Goal: Obtain resource: Download file/media

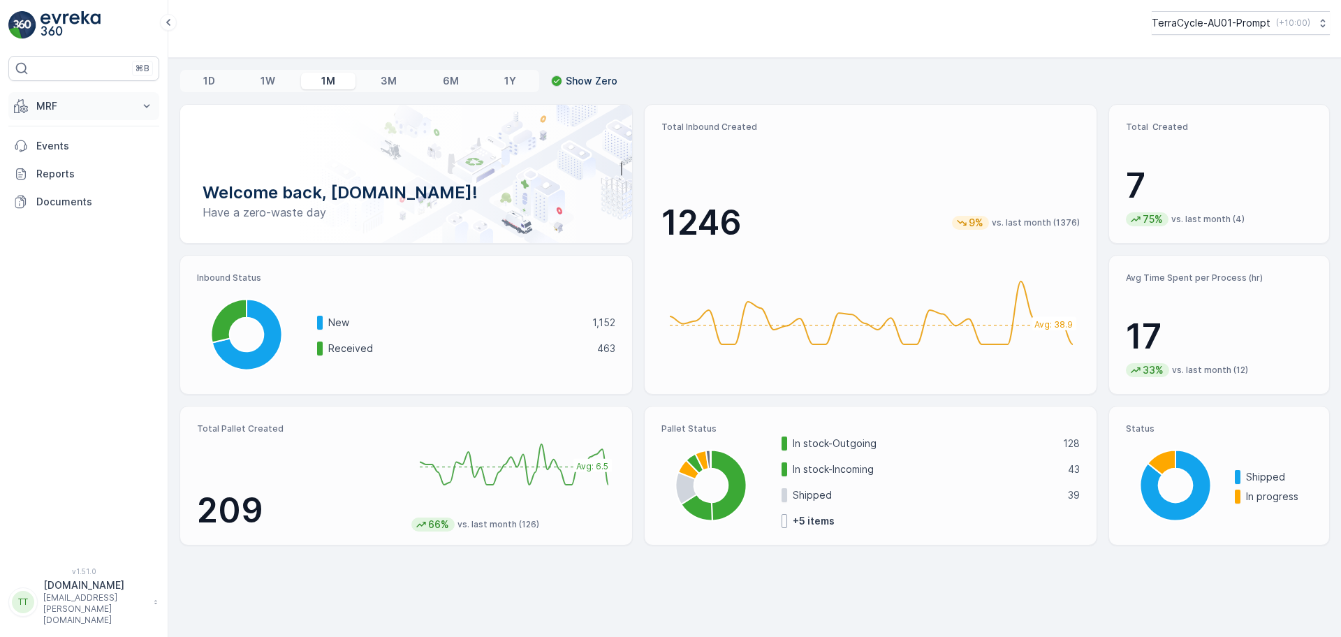
click at [79, 99] on p "MRF" at bounding box center [83, 106] width 95 height 14
click at [69, 144] on p "Inbound" at bounding box center [55, 149] width 38 height 14
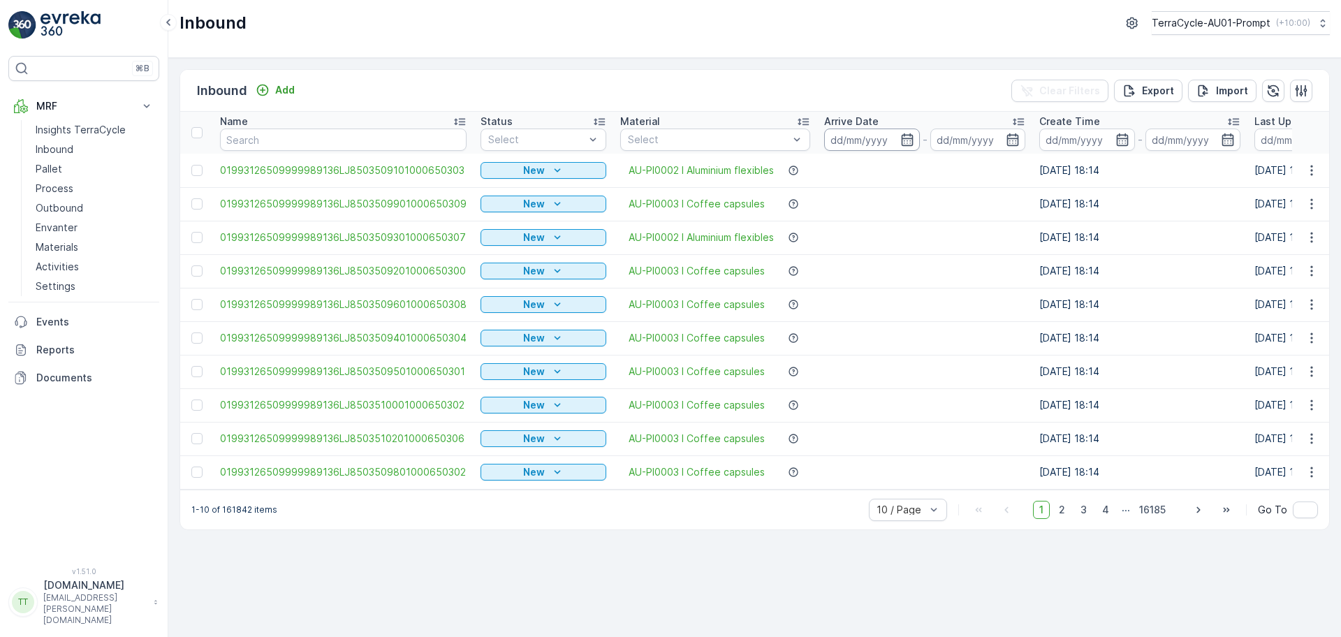
click at [914, 135] on input at bounding box center [872, 140] width 96 height 22
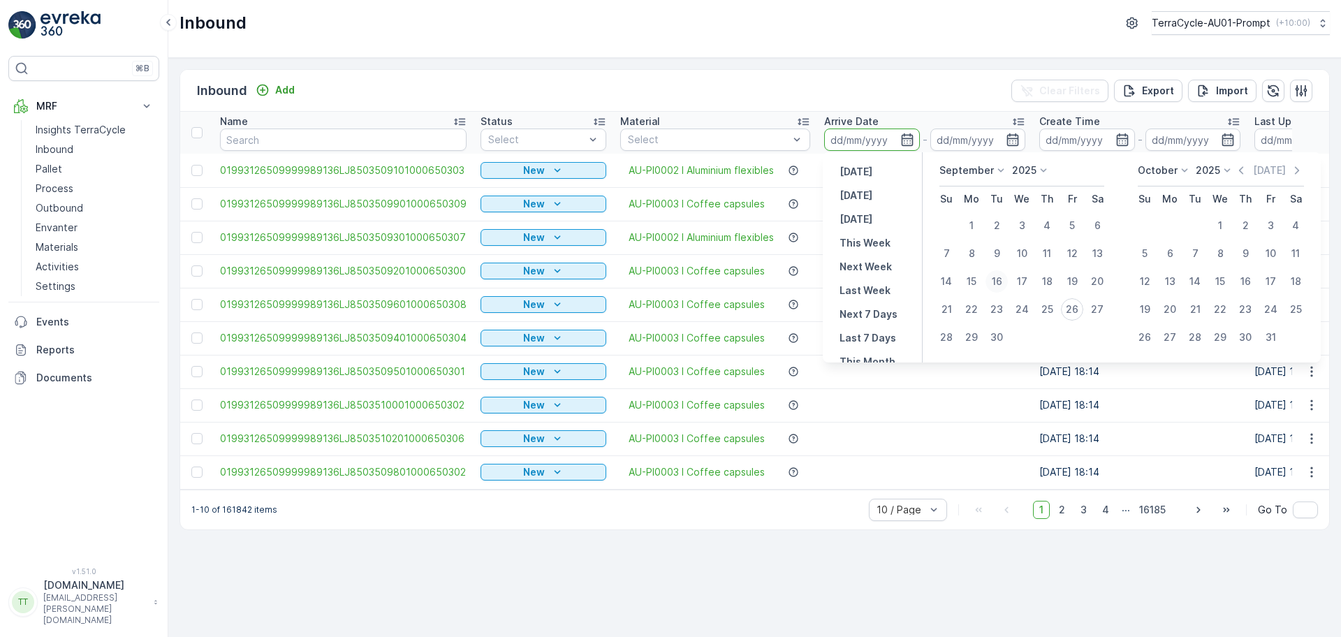
click at [1002, 284] on div "16" at bounding box center [997, 281] width 22 height 22
type input "[DATE]"
click at [1042, 308] on div "25" at bounding box center [1047, 309] width 22 height 22
type input "[DATE]"
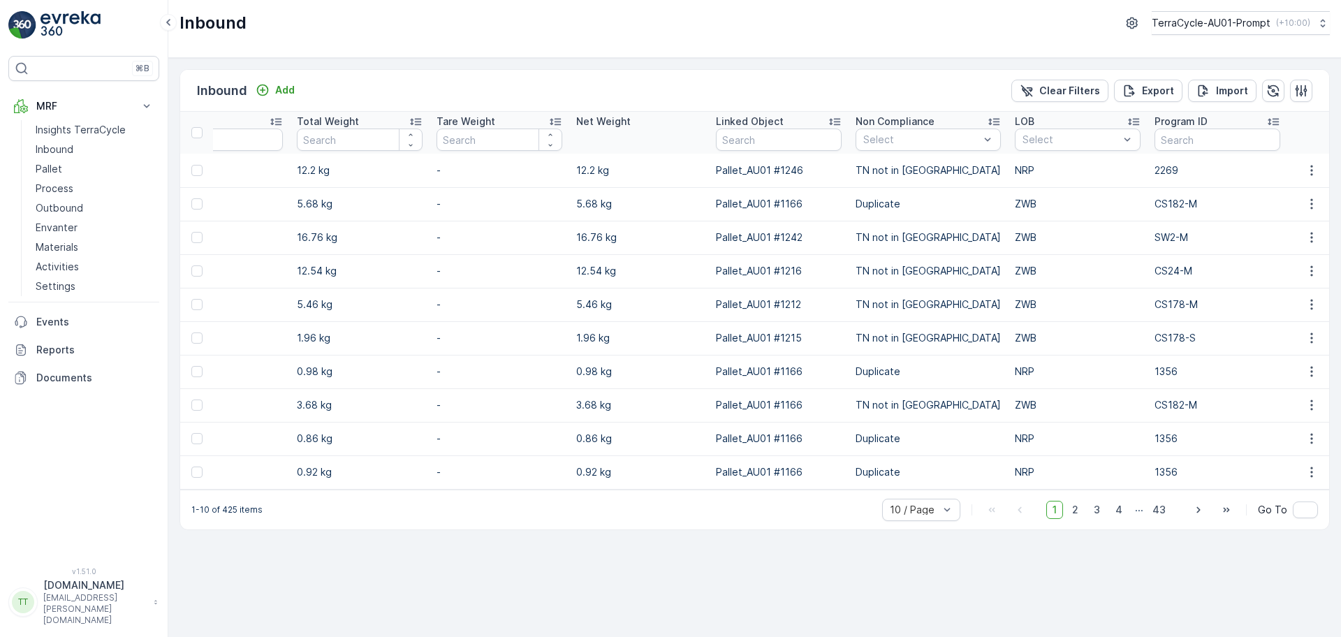
scroll to position [0, 1584]
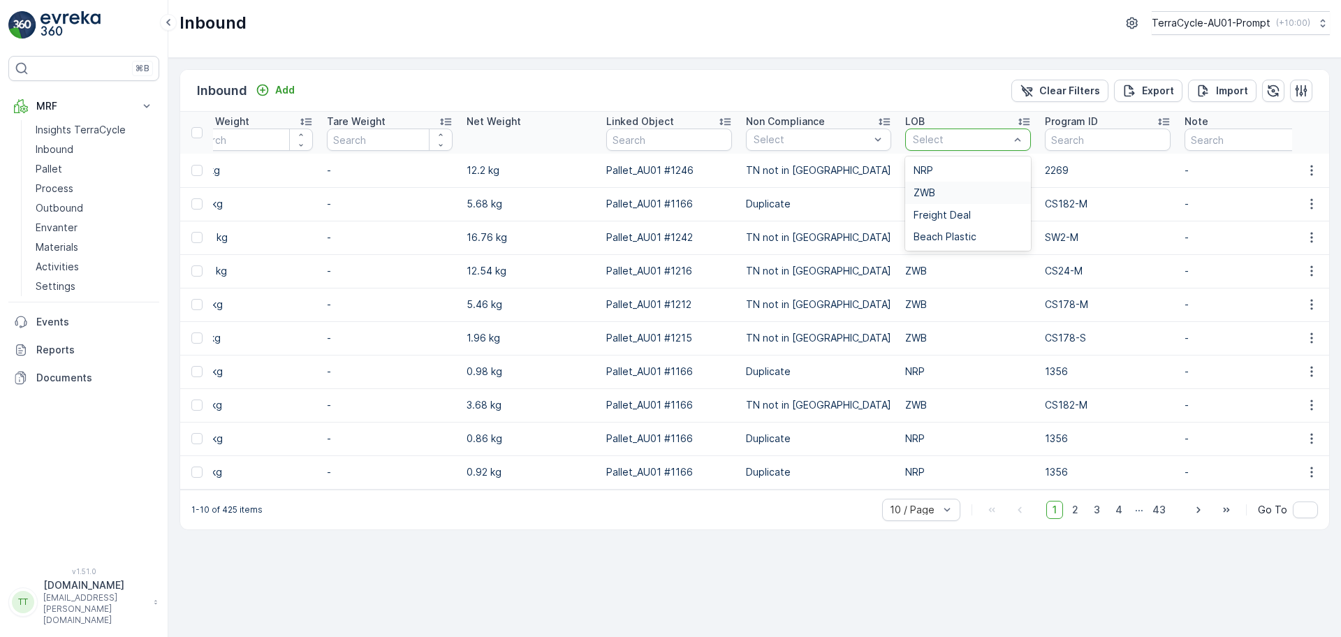
click at [922, 193] on div "ZWB" at bounding box center [968, 192] width 109 height 11
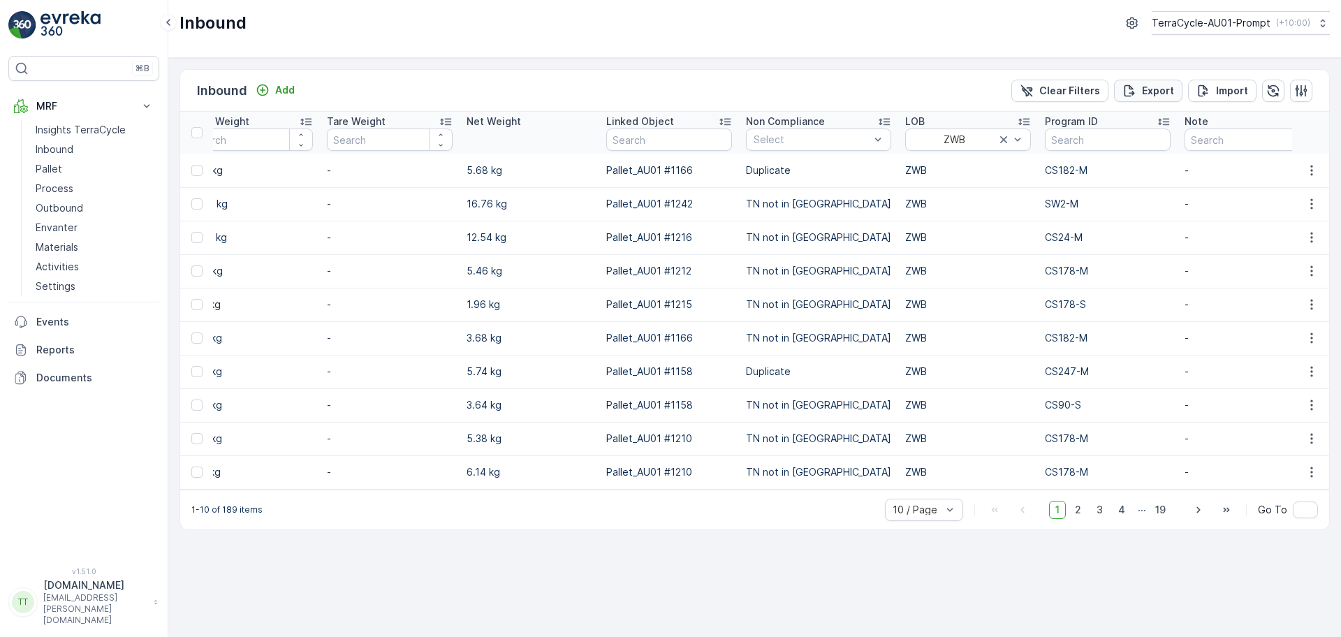
click at [1072, 98] on button "Export" at bounding box center [1148, 91] width 68 height 22
click at [1072, 92] on div "Success Your export request has been taken, you can find it at: reports" at bounding box center [1216, 58] width 197 height 76
click at [1072, 88] on span "reports" at bounding box center [1216, 84] width 189 height 15
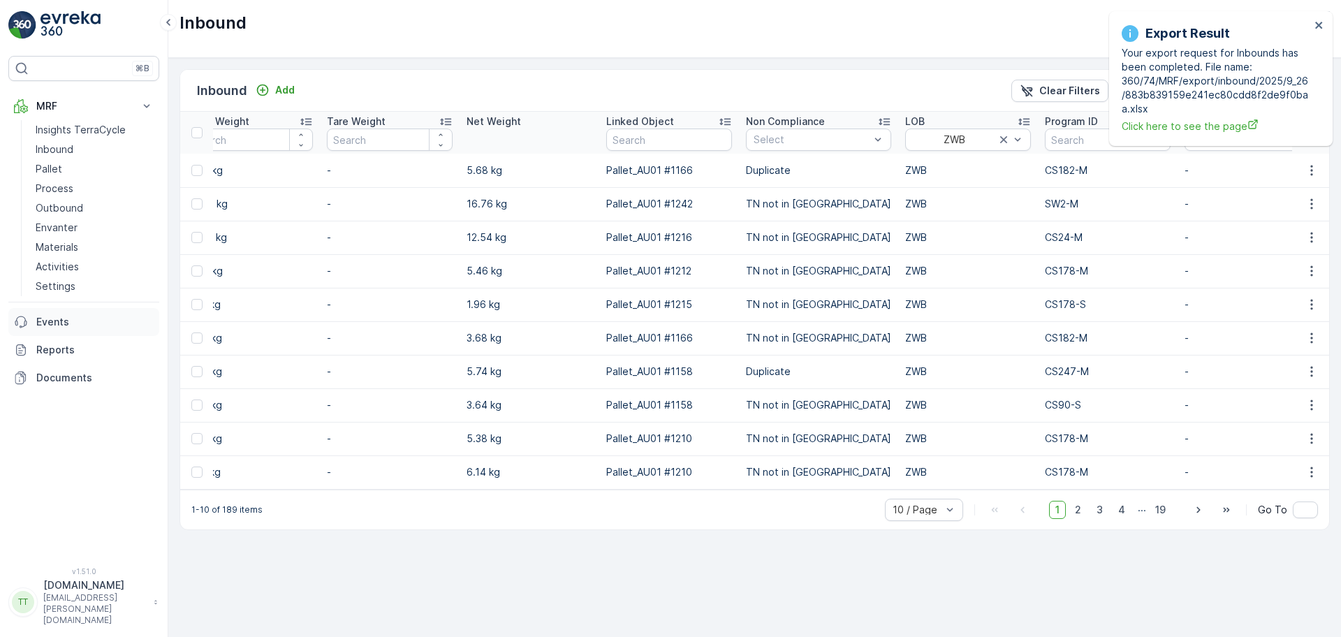
click at [53, 319] on p "Events" at bounding box center [94, 322] width 117 height 14
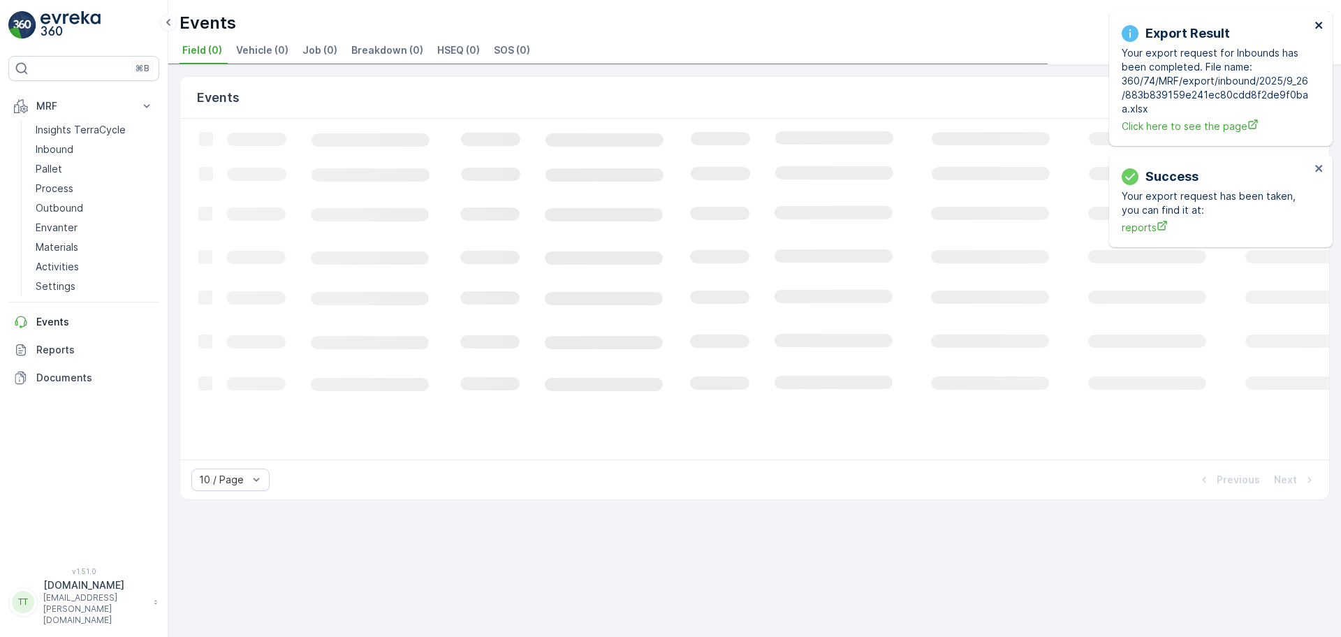
click at [1072, 20] on icon "close" at bounding box center [1320, 25] width 10 height 11
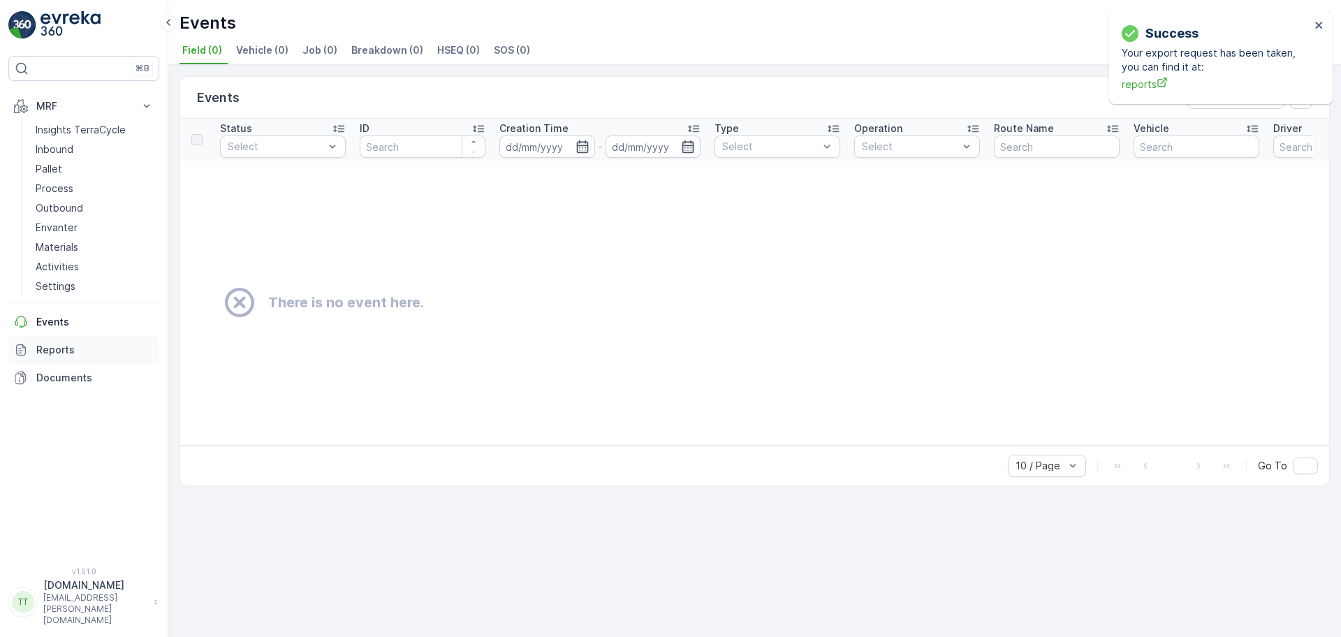
click at [59, 349] on p "Reports" at bounding box center [94, 350] width 117 height 14
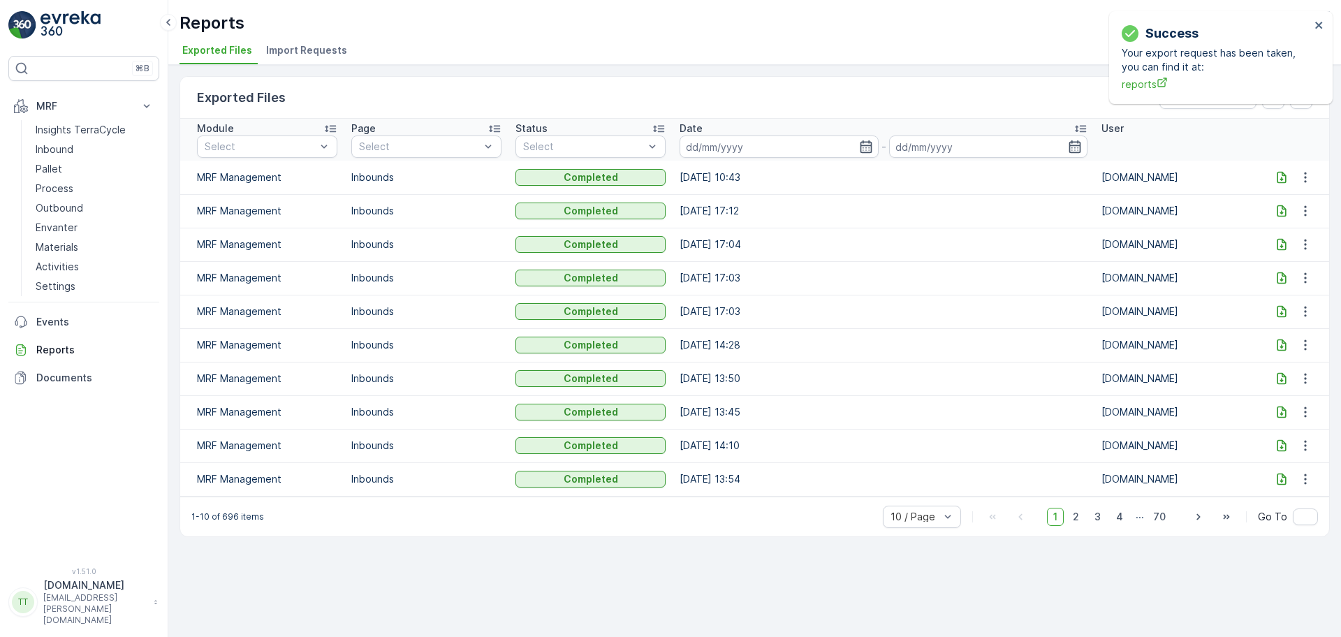
click at [1072, 179] on icon at bounding box center [1282, 177] width 9 height 12
click at [1072, 24] on icon "close" at bounding box center [1318, 25] width 7 height 7
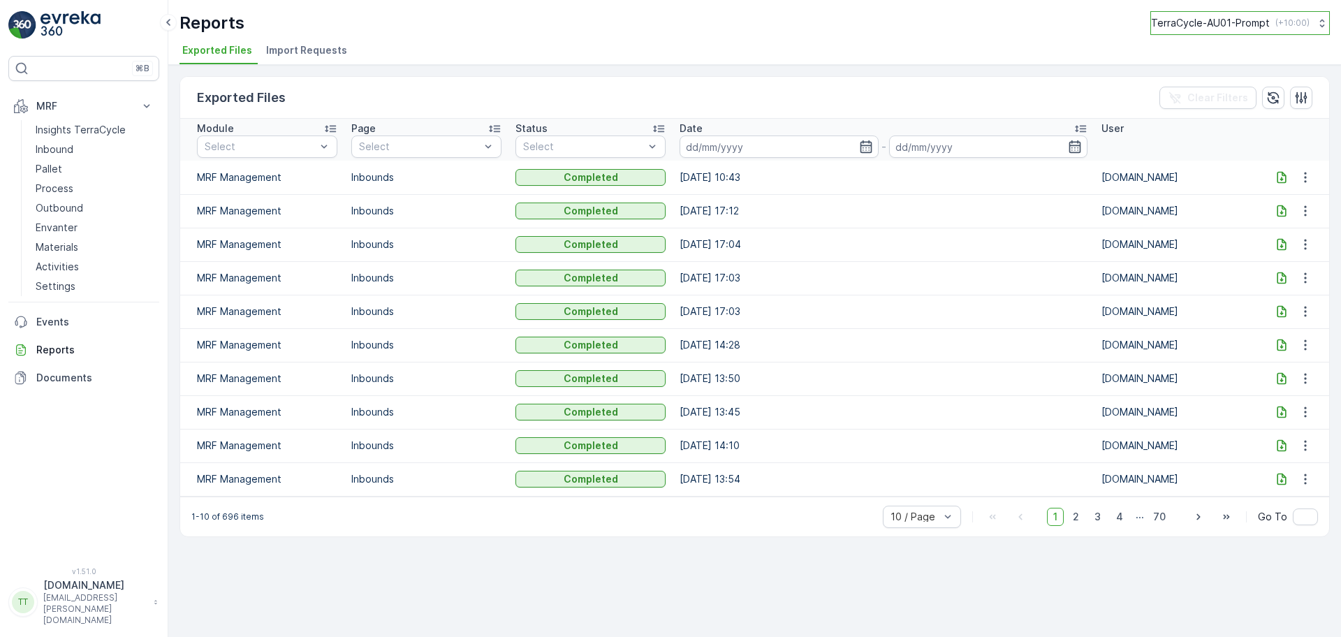
click at [1072, 29] on p "TerraCycle-AU01-Prompt" at bounding box center [1210, 23] width 119 height 14
type input "nZ"
click at [1072, 94] on span "NZ (+12:00)" at bounding box center [1218, 97] width 117 height 11
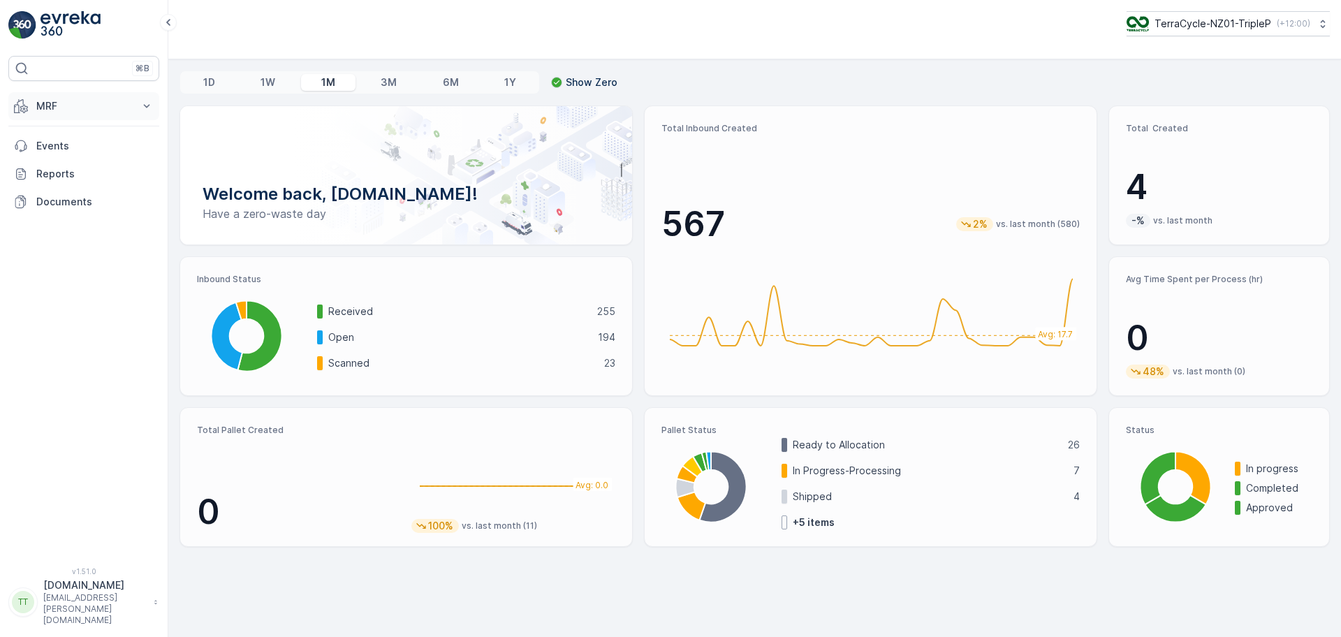
click at [43, 92] on button "MRF" at bounding box center [83, 106] width 151 height 28
click at [61, 205] on p "Outbound" at bounding box center [59, 208] width 47 height 14
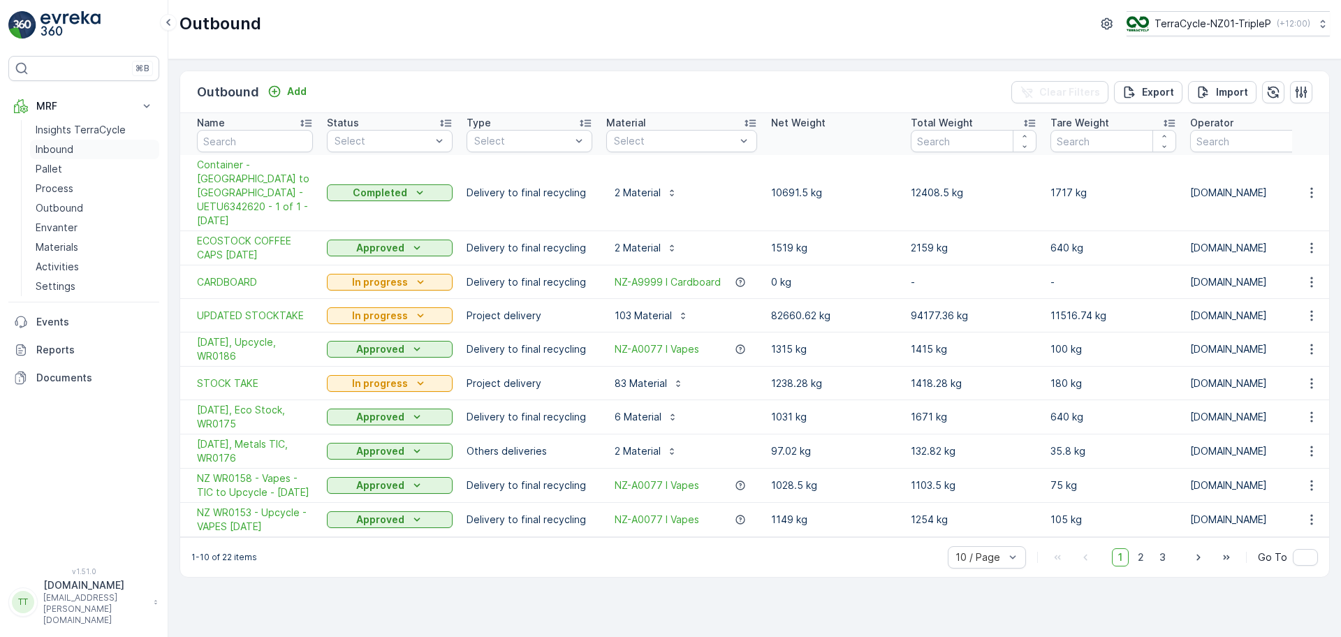
click at [50, 152] on p "Inbound" at bounding box center [55, 149] width 38 height 14
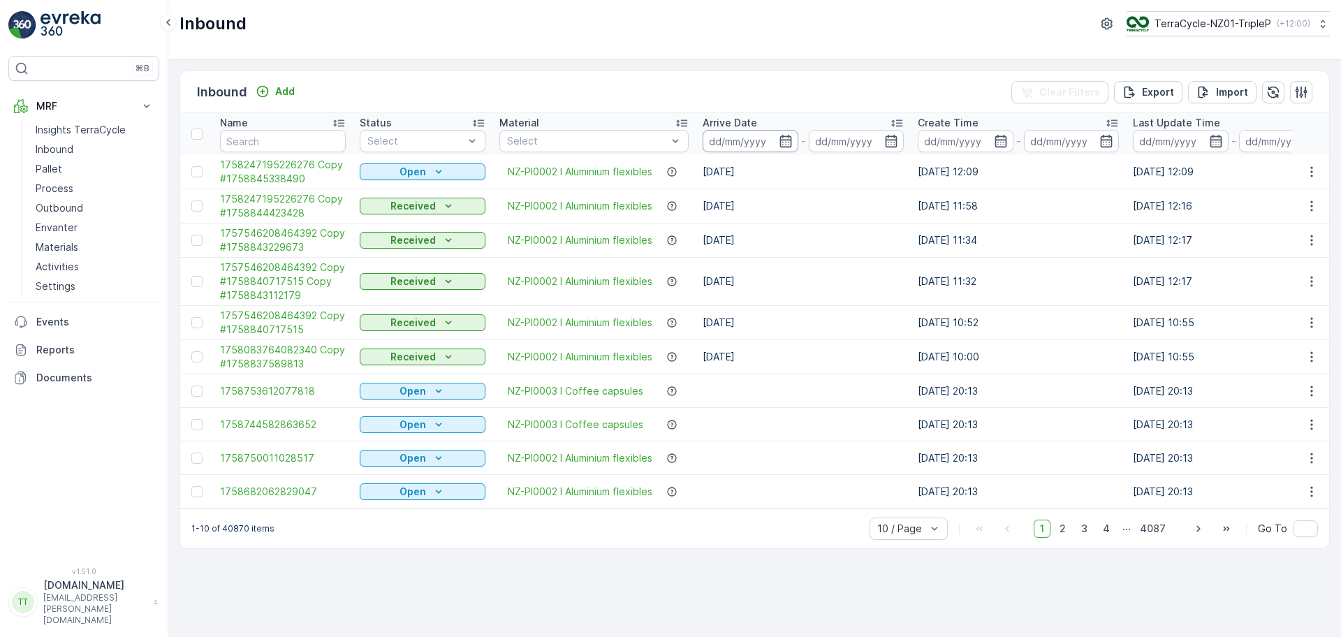
click at [755, 146] on input at bounding box center [751, 141] width 96 height 22
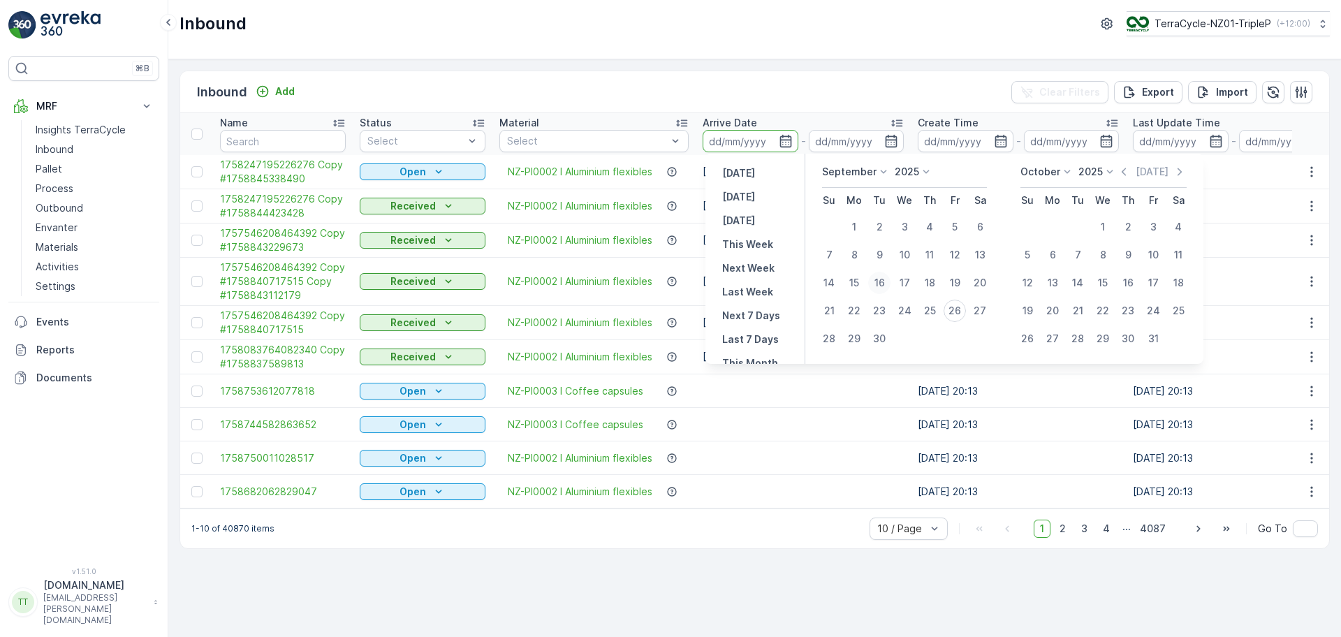
click at [880, 287] on div "16" at bounding box center [879, 283] width 22 height 22
type input "[DATE]"
click at [928, 312] on div "25" at bounding box center [930, 311] width 22 height 22
type input "[DATE]"
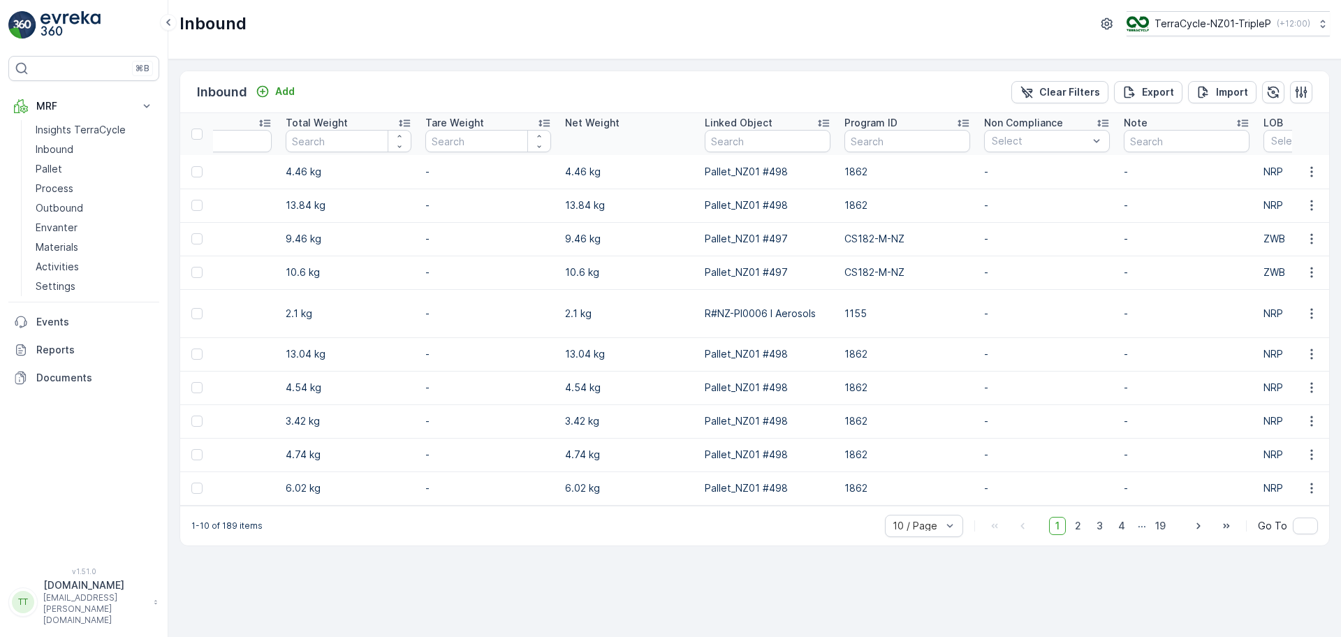
scroll to position [0, 1449]
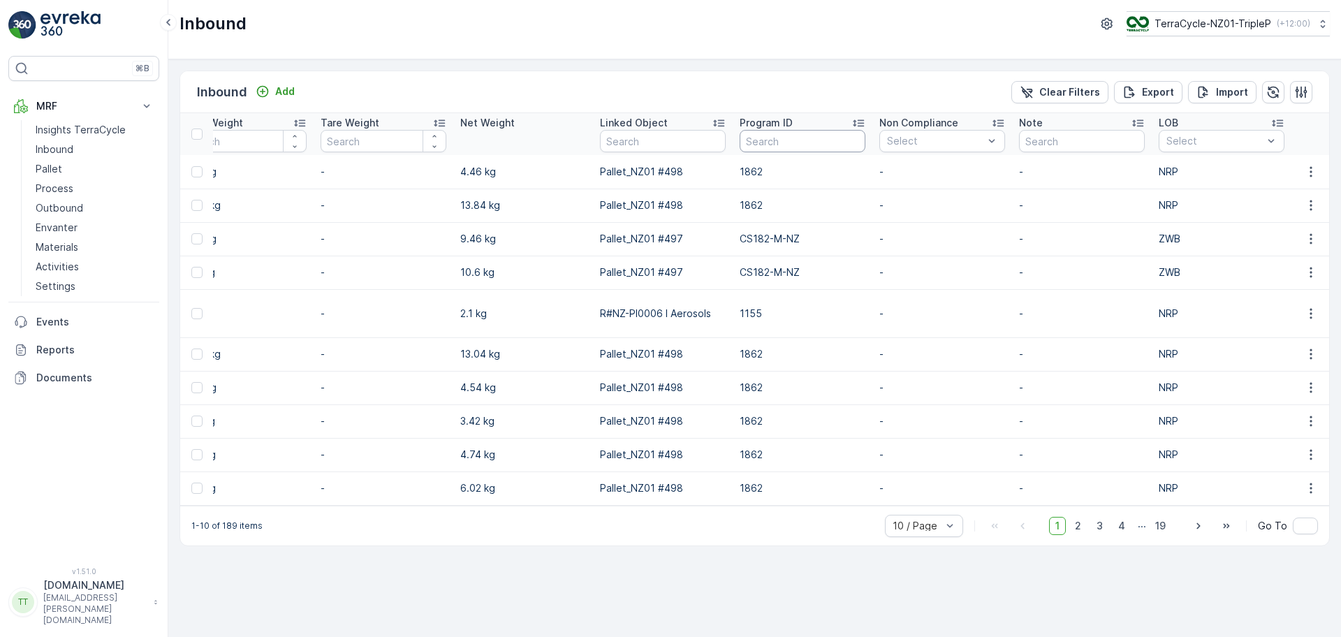
click at [801, 140] on input "text" at bounding box center [803, 141] width 126 height 22
click at [1199, 195] on div "ZWB" at bounding box center [1221, 194] width 109 height 11
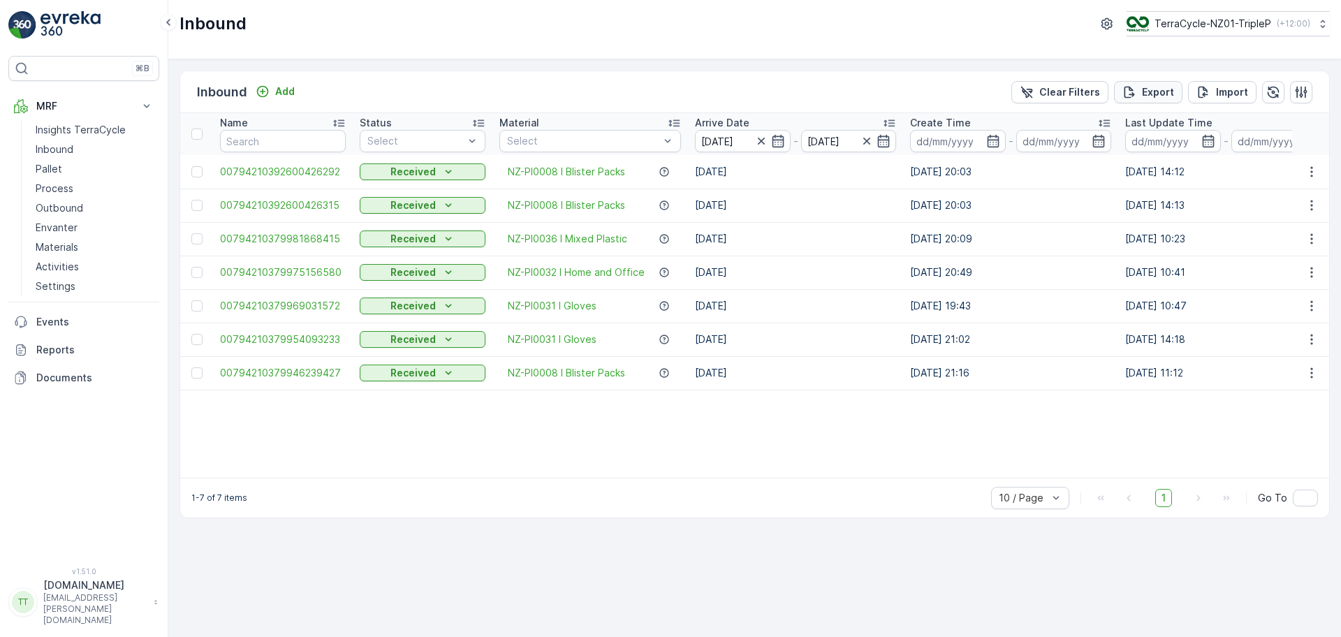
click at [1152, 92] on p "Export" at bounding box center [1158, 92] width 32 height 14
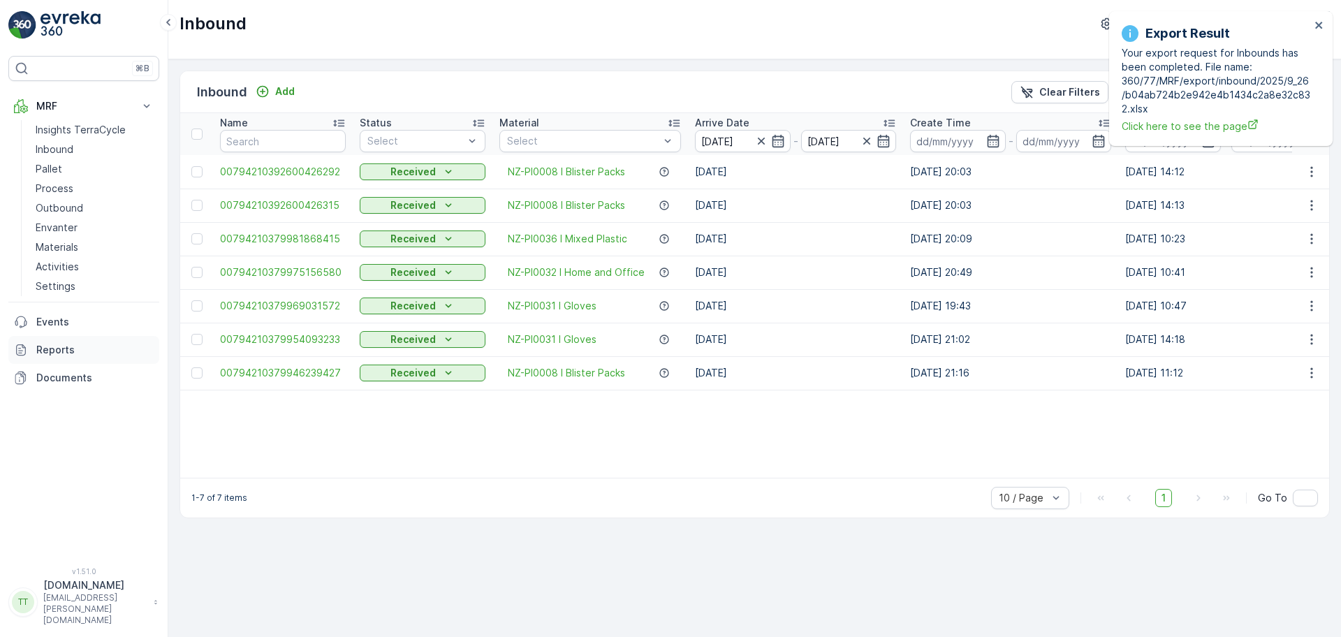
click at [80, 347] on p "Reports" at bounding box center [94, 350] width 117 height 14
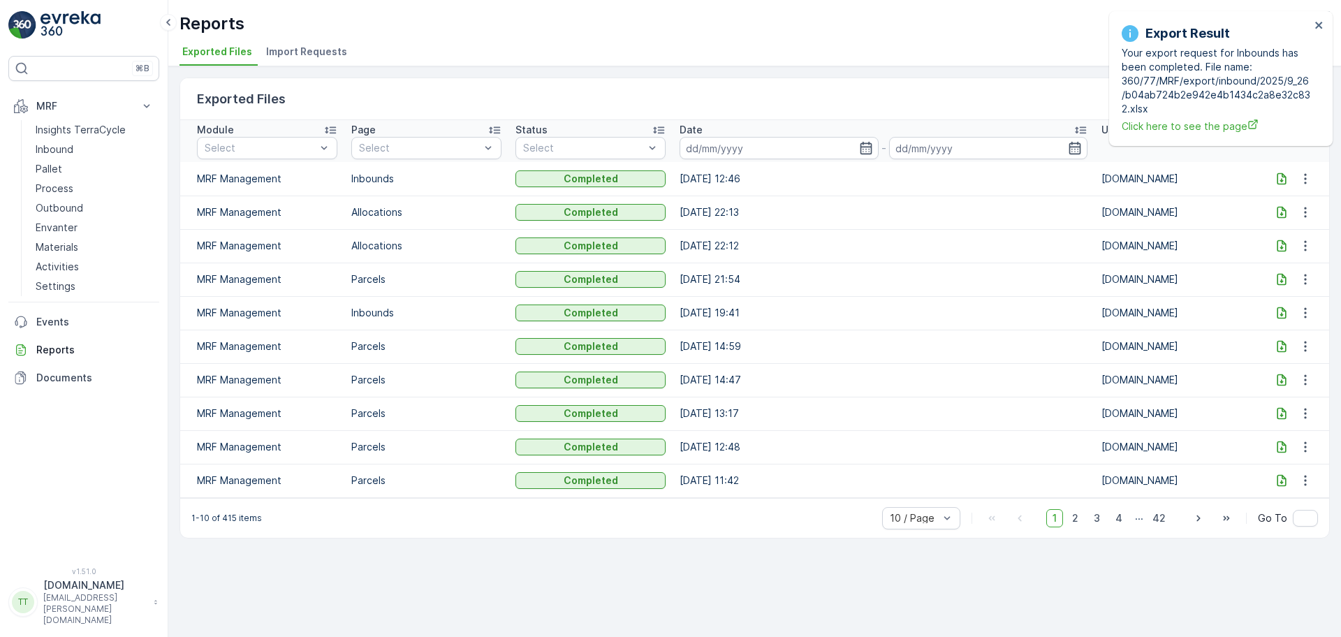
click at [1282, 180] on icon at bounding box center [1282, 179] width 9 height 12
